Goal: Navigation & Orientation: Find specific page/section

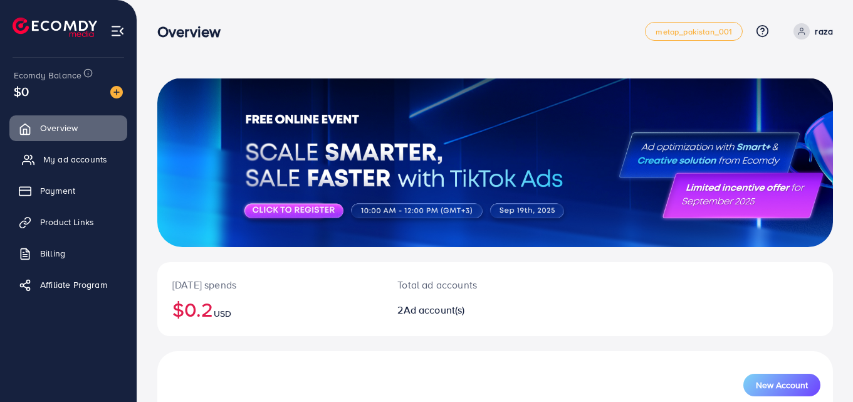
click at [84, 162] on span "My ad accounts" at bounding box center [75, 159] width 64 height 13
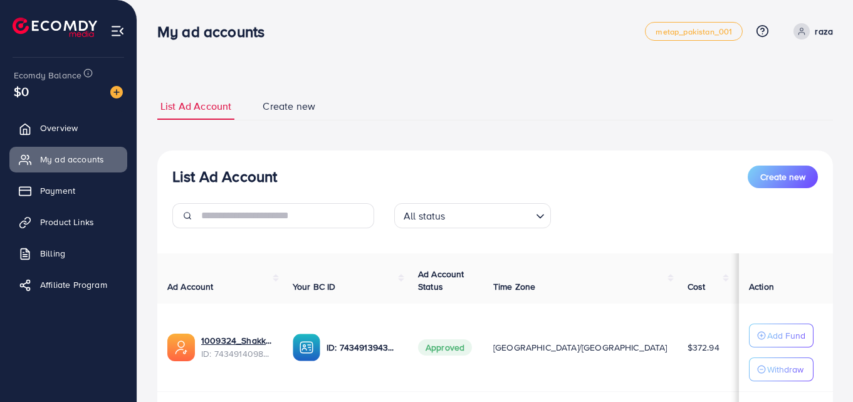
scroll to position [172, 0]
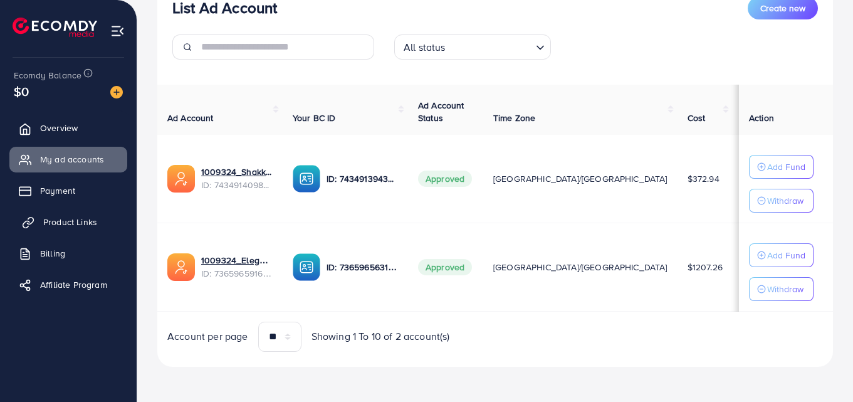
click at [35, 226] on link "Product Links" at bounding box center [68, 221] width 118 height 25
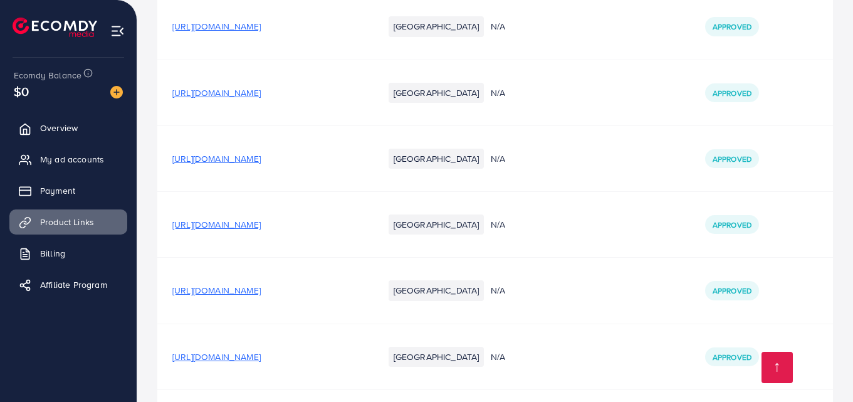
scroll to position [3825, 0]
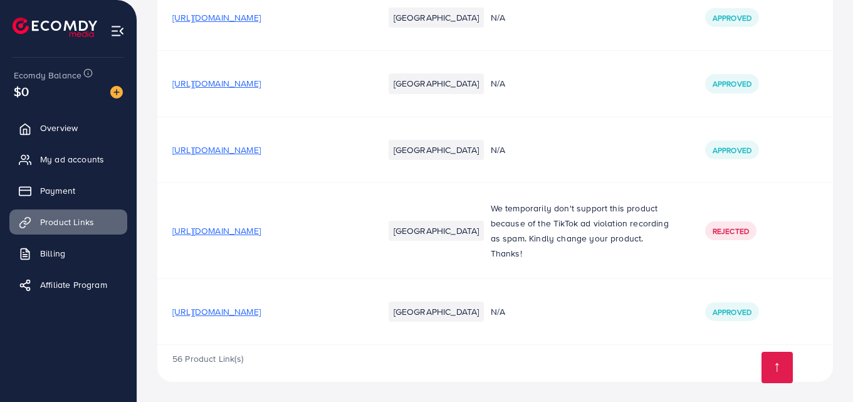
click at [261, 312] on span "[URL][DOMAIN_NAME]" at bounding box center [216, 311] width 88 height 13
click at [261, 314] on span "[URL][DOMAIN_NAME]" at bounding box center [216, 311] width 88 height 13
click at [57, 159] on span "My ad accounts" at bounding box center [75, 159] width 64 height 13
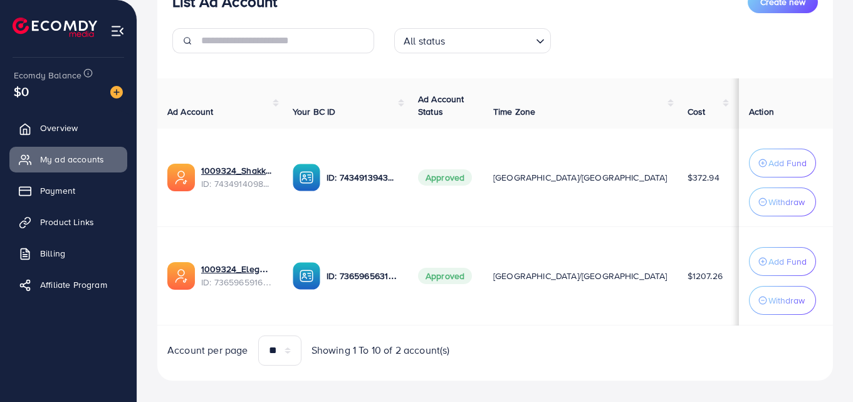
scroll to position [180, 0]
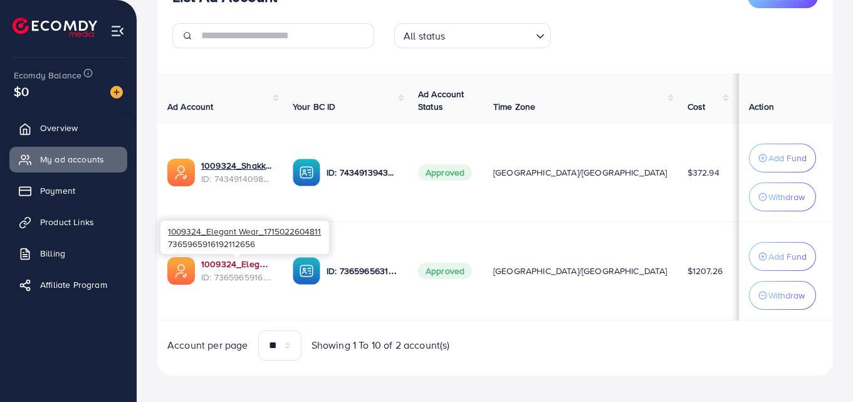
click at [242, 267] on link "1009324_Elegant Wear_1715022604811" at bounding box center [236, 264] width 71 height 13
